Goal: Complete application form

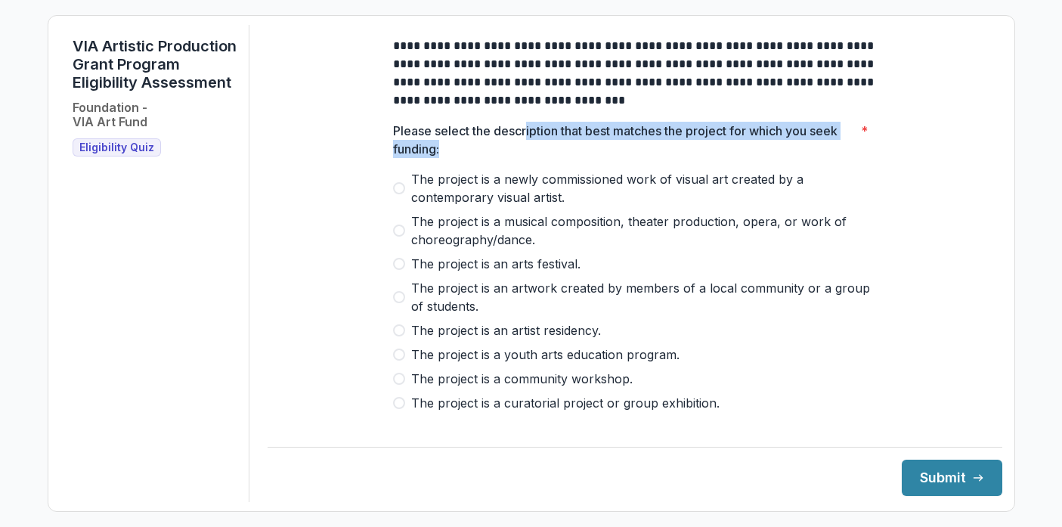
drag, startPoint x: 546, startPoint y: 142, endPoint x: 722, endPoint y: 156, distance: 176.6
click at [722, 156] on p "Please select the description that best matches the project for which you seek …" at bounding box center [624, 140] width 462 height 36
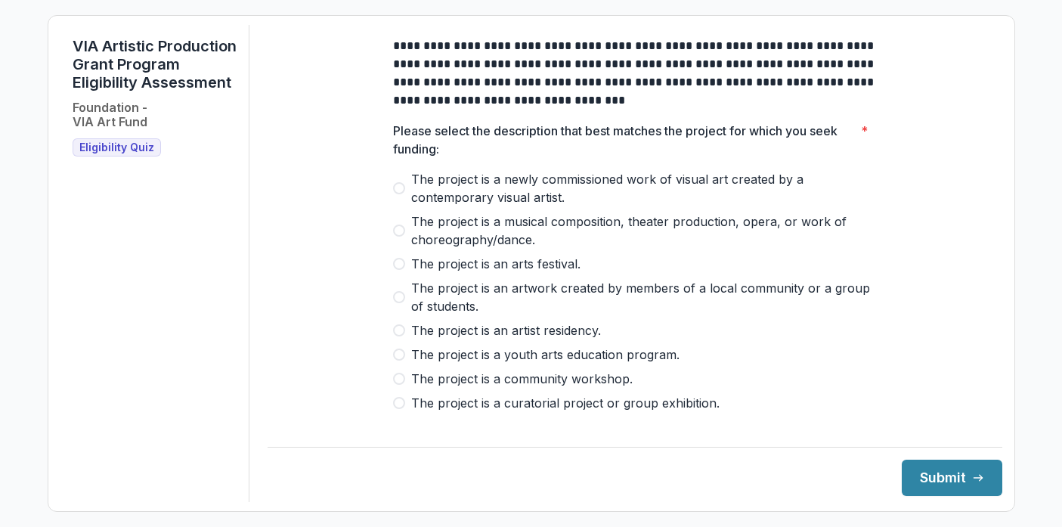
click at [403, 305] on label "The project is an artwork created by members of a local community or a group of…" at bounding box center [635, 297] width 484 height 36
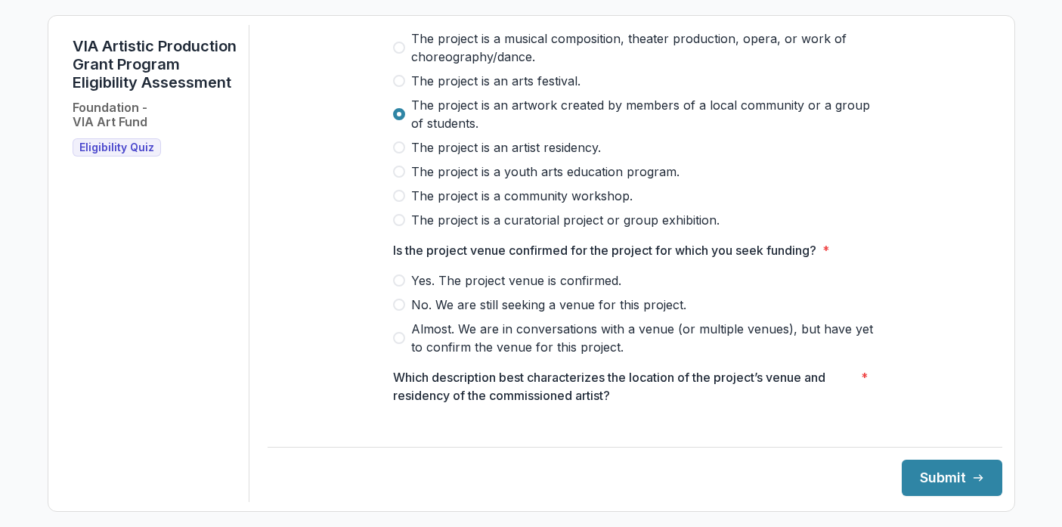
scroll to position [191, 0]
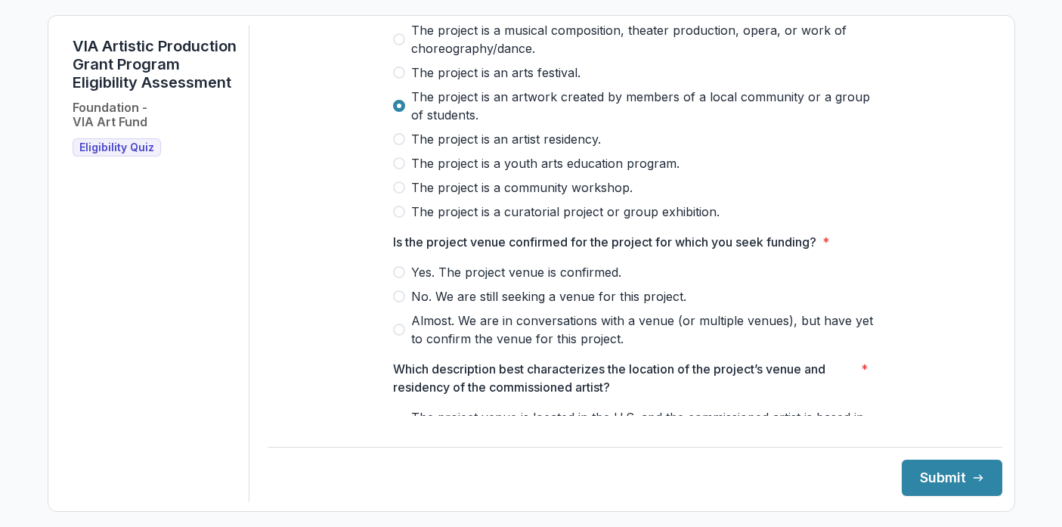
drag, startPoint x: 395, startPoint y: 339, endPoint x: 488, endPoint y: 346, distance: 94.0
click at [395, 336] on span at bounding box center [399, 329] width 12 height 12
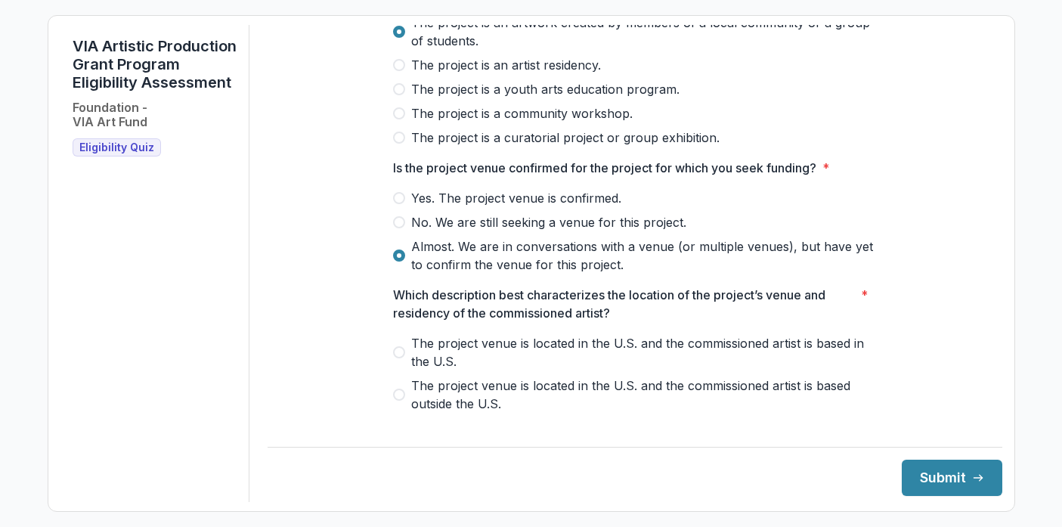
scroll to position [262, 0]
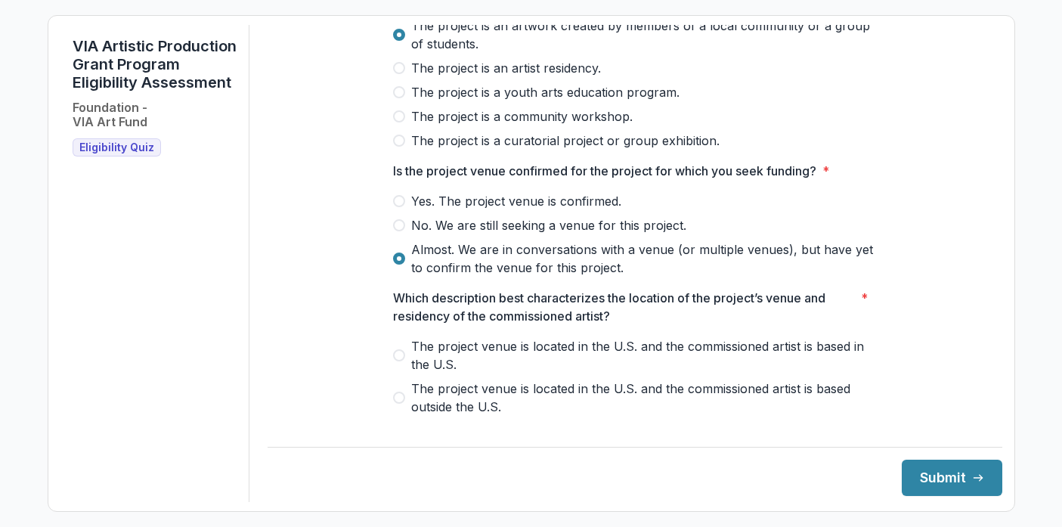
click at [397, 231] on span at bounding box center [399, 225] width 12 height 12
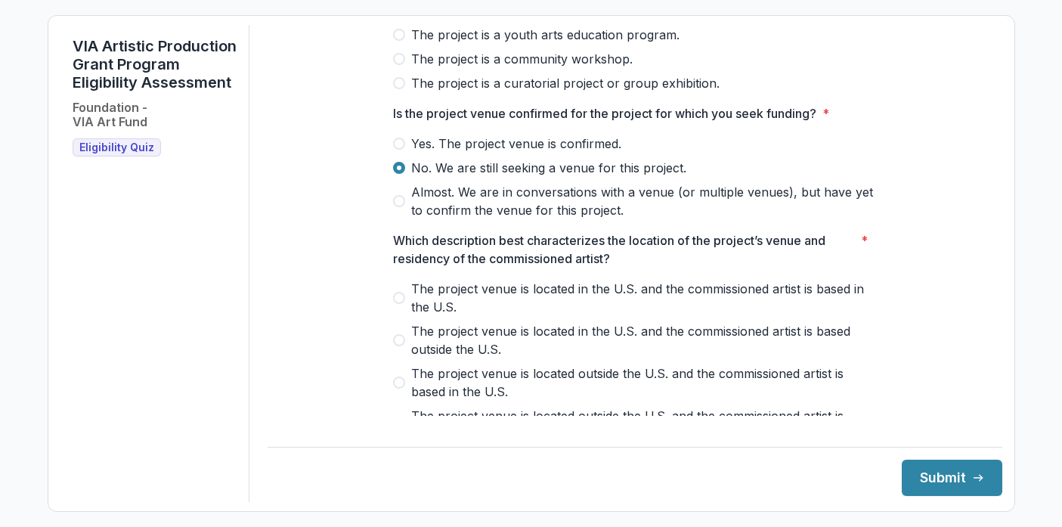
scroll to position [319, 0]
click at [400, 302] on label "The project venue is located in the U.S. and the commissioned artist is based i…" at bounding box center [635, 298] width 484 height 36
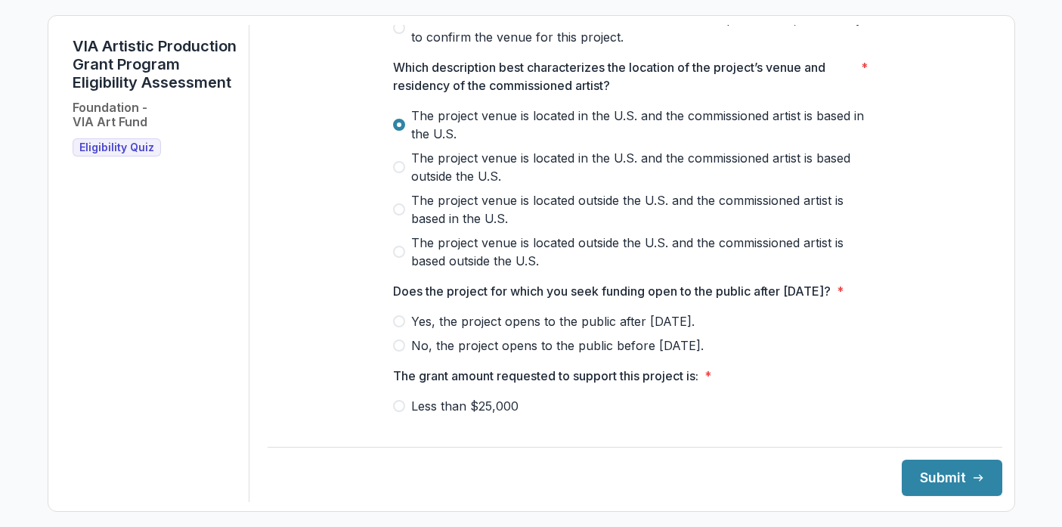
scroll to position [498, 0]
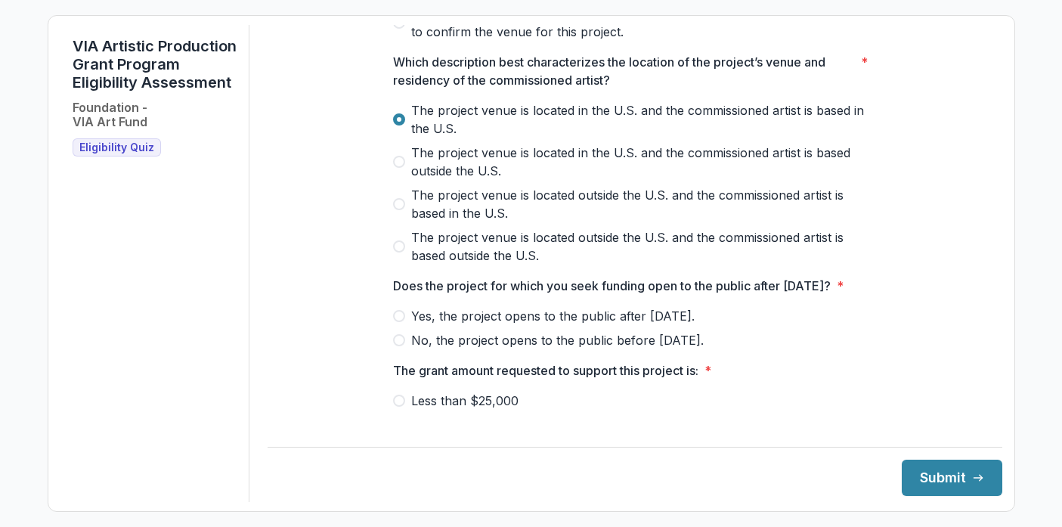
click at [399, 325] on label "Yes, the project opens to the public after [DATE]." at bounding box center [635, 316] width 484 height 18
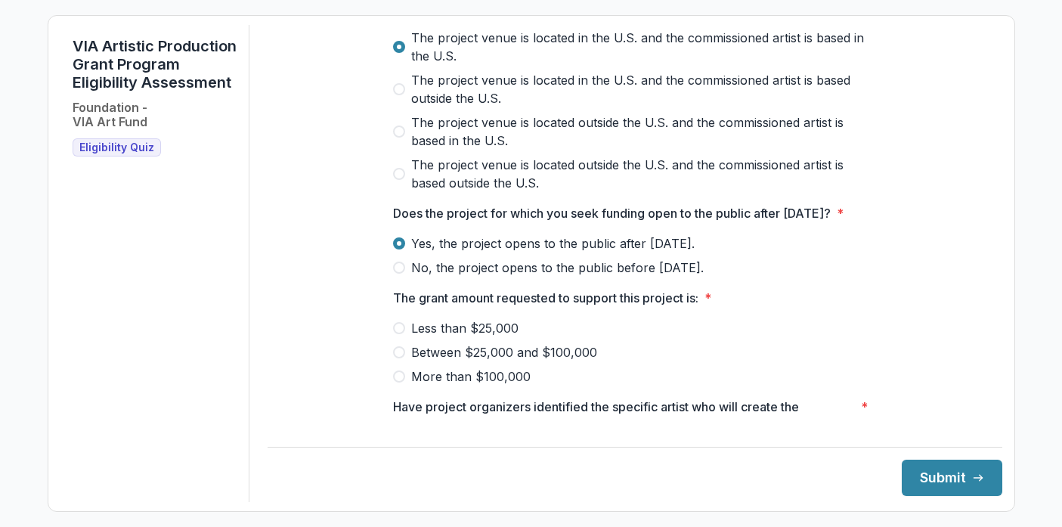
scroll to position [572, 0]
click at [393, 357] on span at bounding box center [399, 351] width 12 height 12
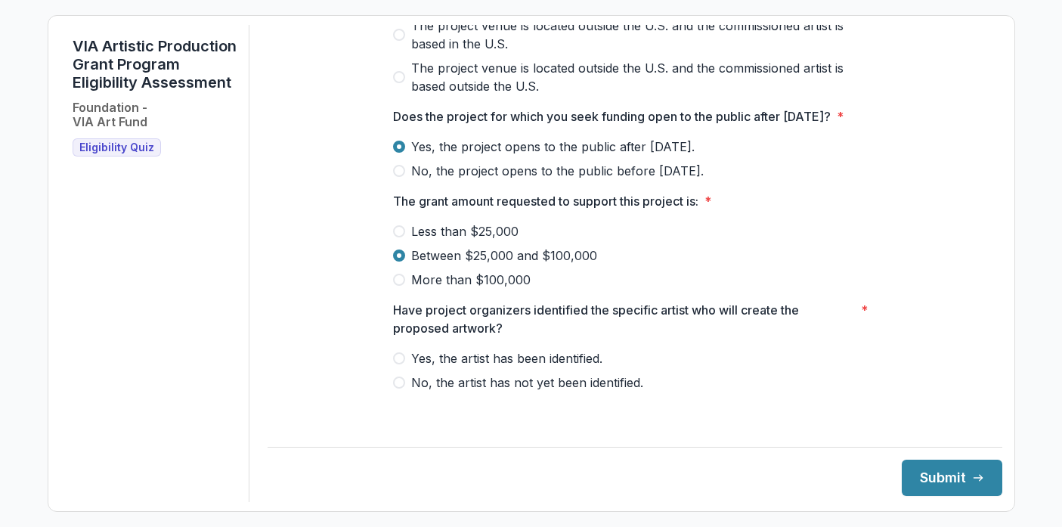
scroll to position [686, 0]
click at [396, 364] on span at bounding box center [399, 358] width 12 height 12
click at [940, 477] on button "Submit" at bounding box center [952, 478] width 101 height 36
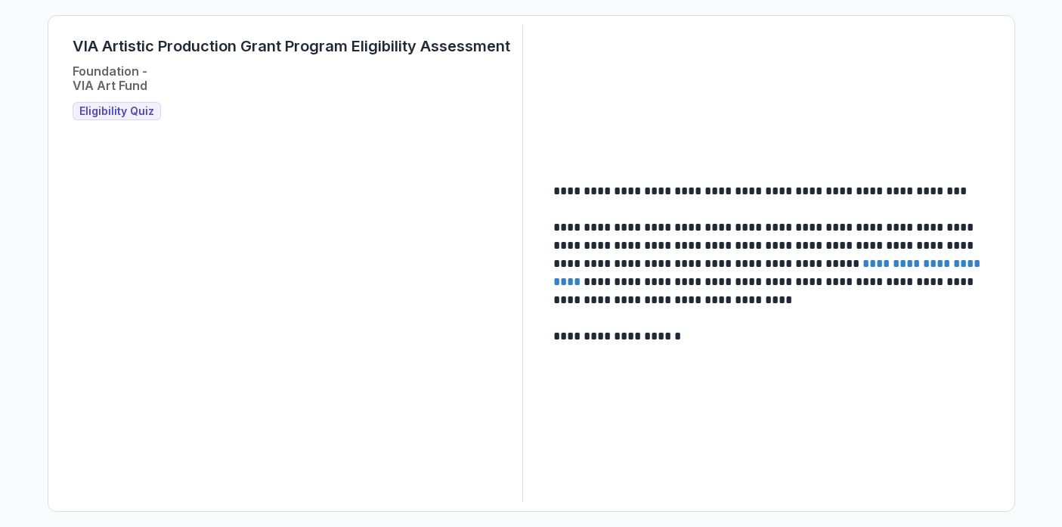
click at [866, 259] on link "**********" at bounding box center [768, 272] width 430 height 29
click at [125, 107] on span "Eligibility Quiz" at bounding box center [116, 111] width 75 height 13
